Goal: Task Accomplishment & Management: Complete application form

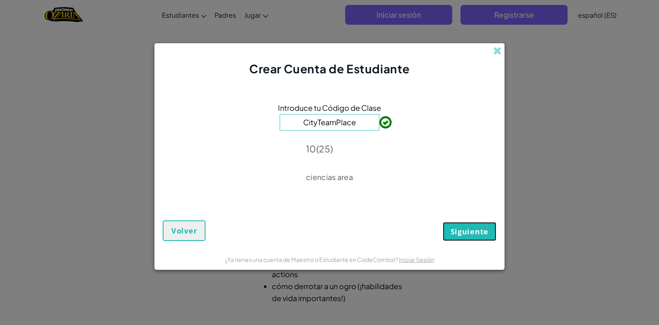
click at [461, 238] on button "Siguiente" at bounding box center [470, 231] width 54 height 19
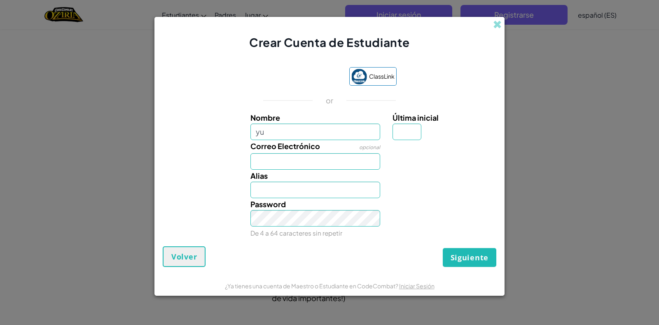
type input "[PERSON_NAME]"
click at [301, 158] on input "Correo Electrónico" at bounding box center [316, 161] width 130 height 16
type input "[EMAIL_ADDRESS][DOMAIN_NAME]"
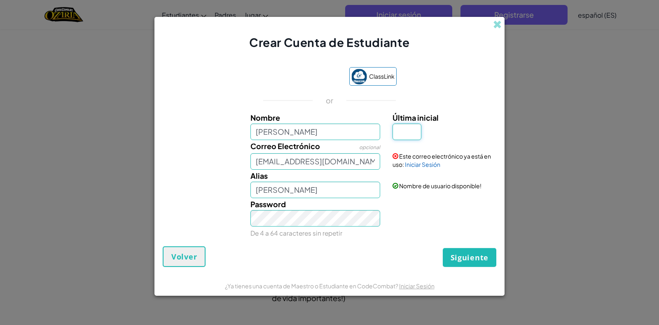
click at [410, 135] on input "Última inicial" at bounding box center [407, 132] width 29 height 16
type input "l"
type input "[PERSON_NAME]"
click at [469, 258] on span "Siguiente" at bounding box center [470, 258] width 38 height 10
click at [412, 164] on link "Iniciar Sesión" at bounding box center [422, 164] width 35 height 7
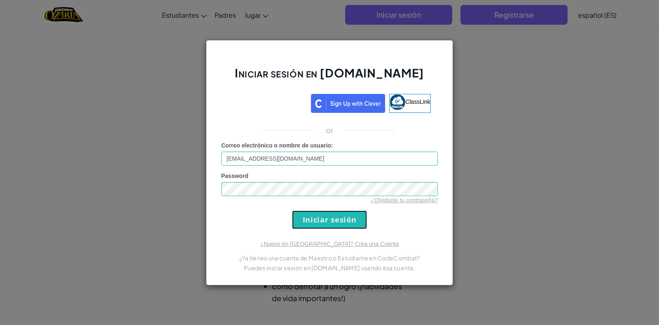
click at [320, 219] on input "Iniciar sesión" at bounding box center [329, 220] width 75 height 19
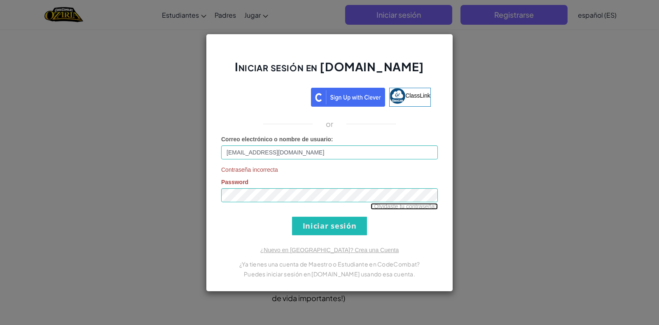
click at [390, 206] on link "¿Olvidaste tu contraseña?" at bounding box center [404, 206] width 67 height 7
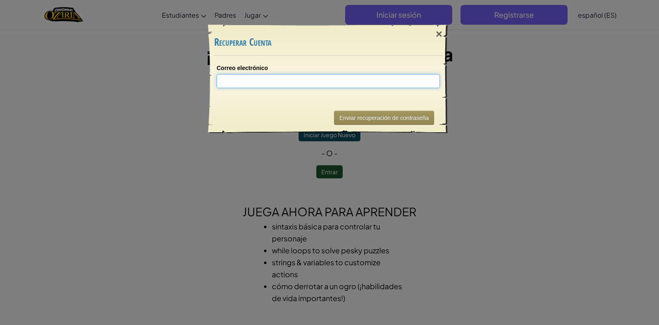
click at [337, 84] on input "Correo electrónico" at bounding box center [328, 81] width 223 height 14
type input "m"
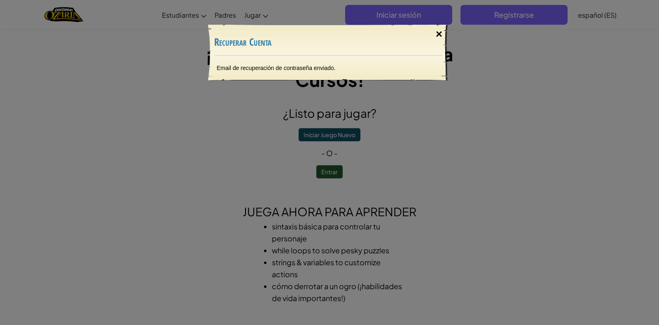
click at [438, 37] on div "×" at bounding box center [439, 34] width 19 height 24
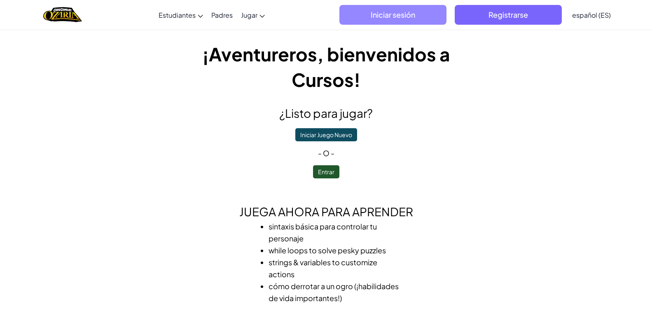
click at [406, 14] on span "Iniciar sesión" at bounding box center [393, 15] width 107 height 20
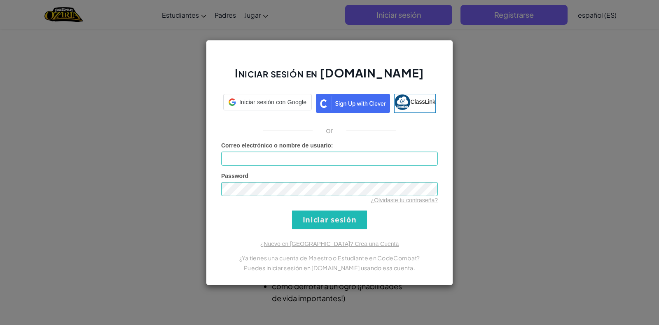
click at [460, 61] on div "Iniciar sesión en [DOMAIN_NAME] Iniciar sesión con Google Iniciar sesión con Go…" at bounding box center [329, 162] width 659 height 325
